Goal: Use online tool/utility: Use online tool/utility

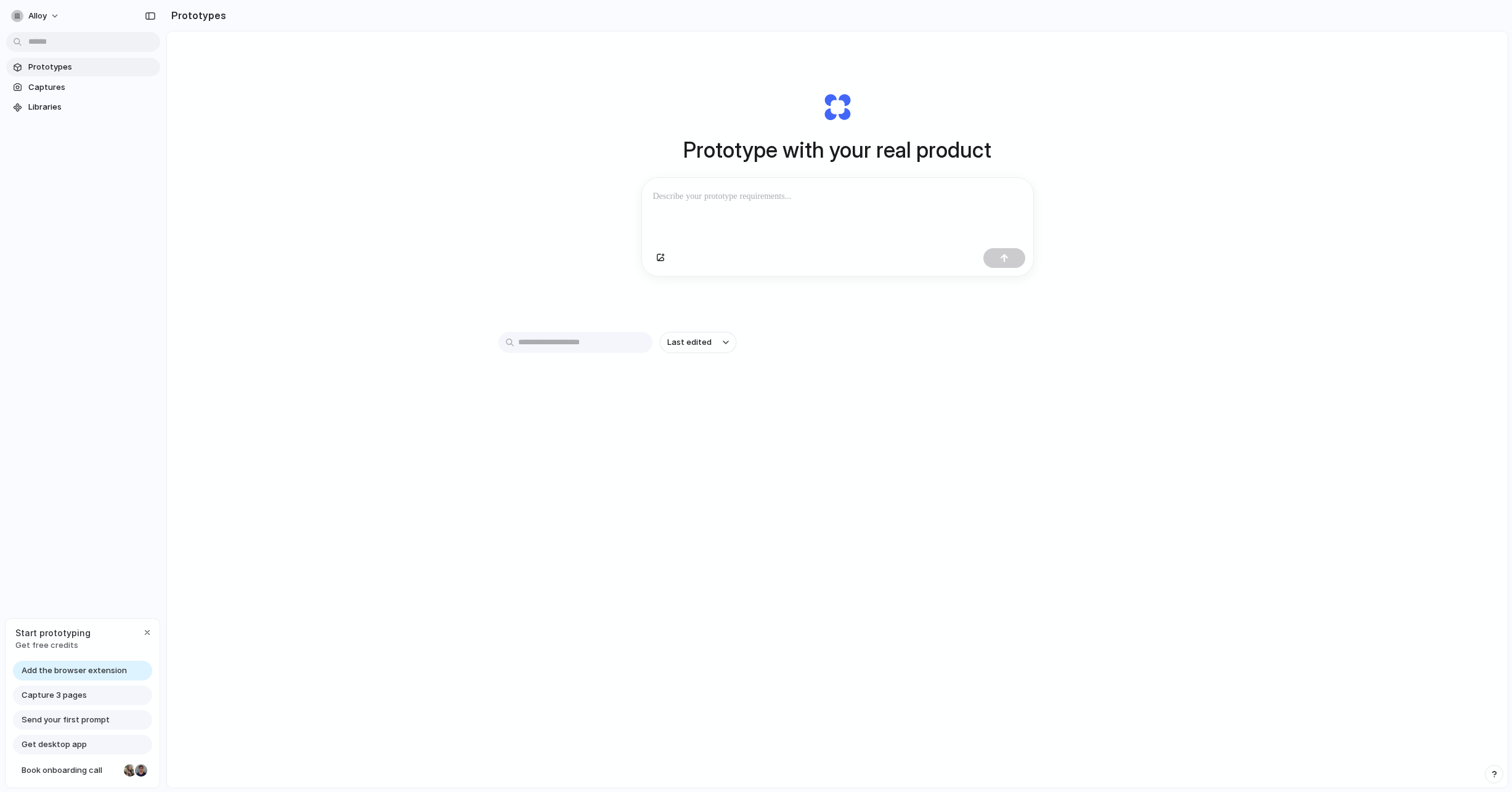
click at [447, 129] on div "Prototype with your real product Clone web app Clone screenshot Start from exis…" at bounding box center [837, 442] width 1340 height 822
